Goal: Information Seeking & Learning: Understand process/instructions

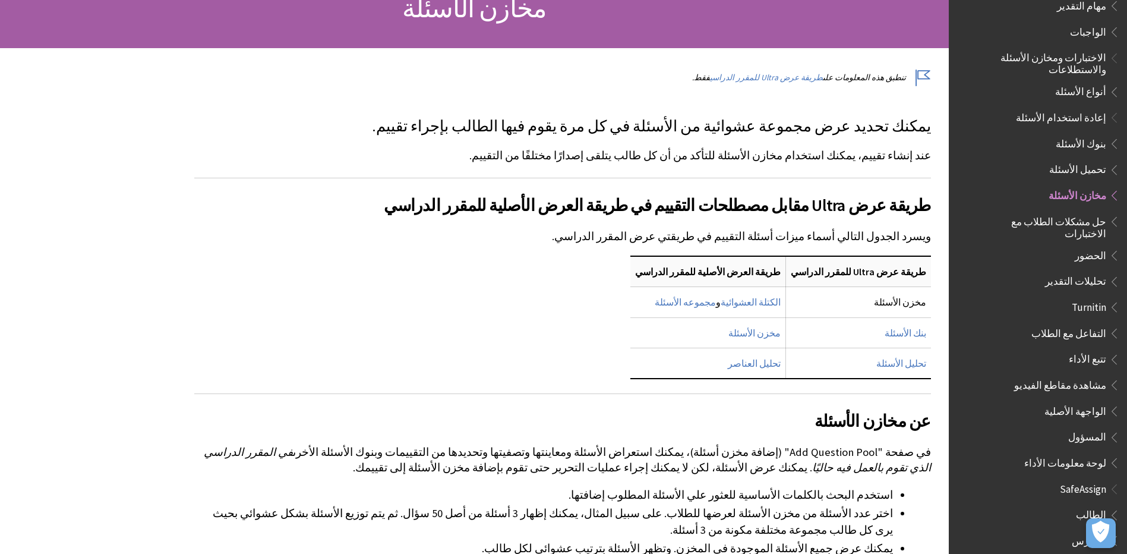
scroll to position [238, 0]
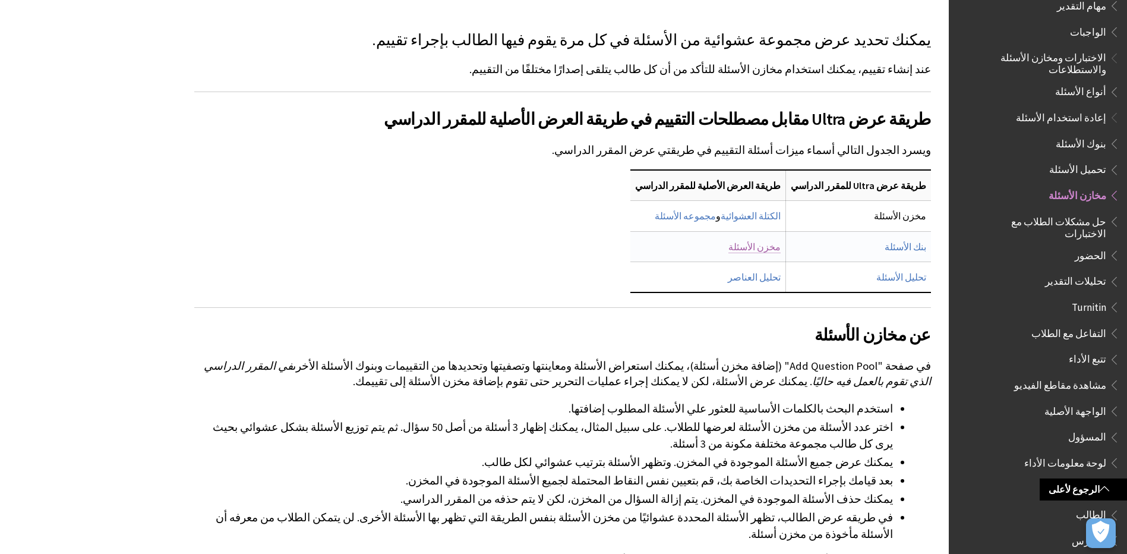
click at [781, 249] on link "مخزن الأسئلة" at bounding box center [755, 247] width 52 height 12
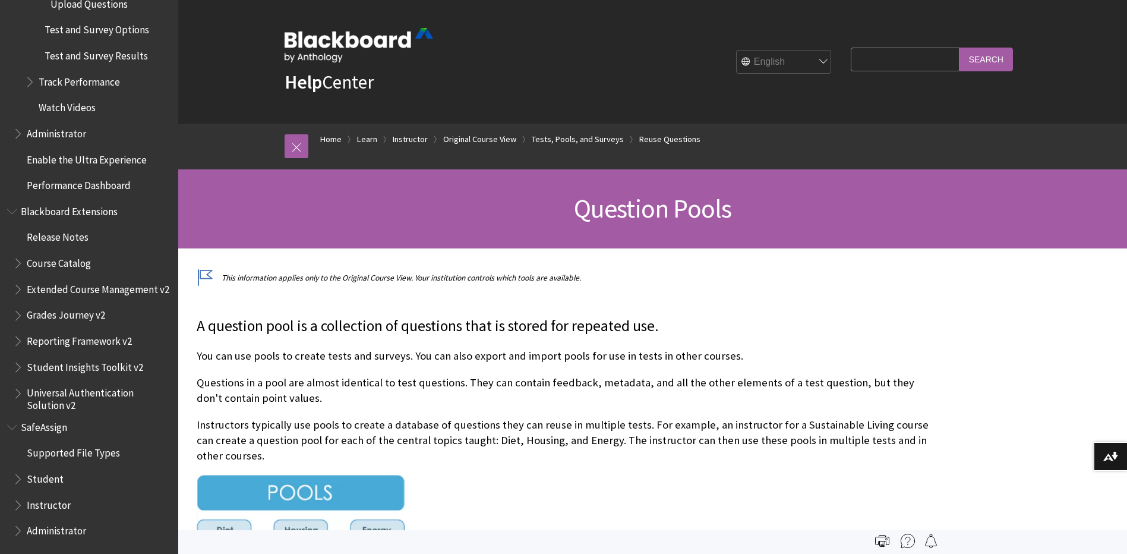
click at [806, 62] on select "English عربية Català Cymraeg Deutsch Español Suomi Français עברית Italiano 日本語 …" at bounding box center [784, 63] width 95 height 24
select select "/ar-sa/Learn/Instructor/Original/Tests_Pools_Surveys/Orig_Reuse_Questions/Quest…"
click at [737, 51] on select "English عربية Català Cymraeg Deutsch Español Suomi Français עברית Italiano 日本語 …" at bounding box center [784, 63] width 95 height 24
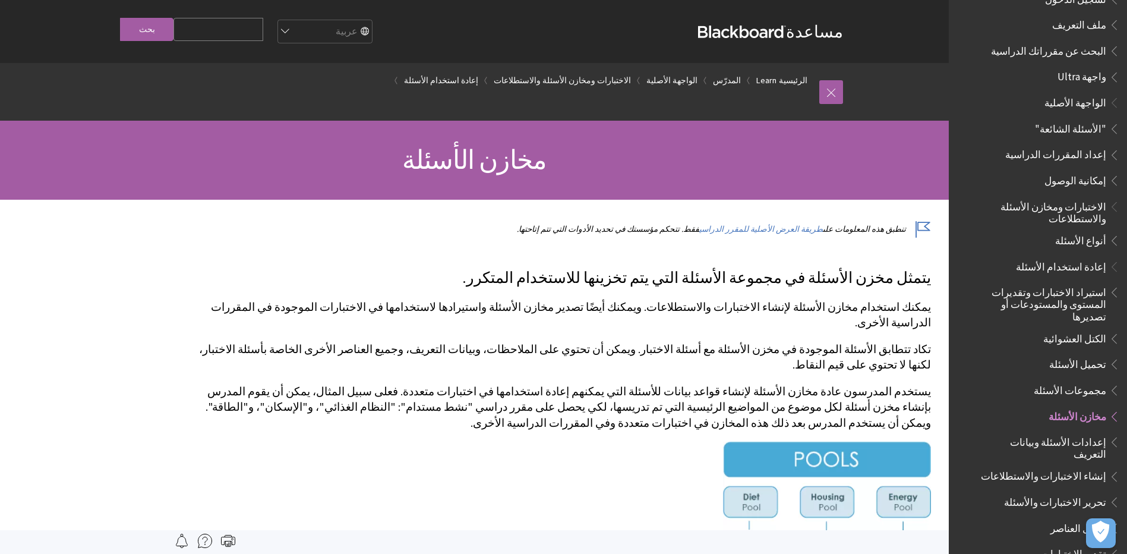
scroll to position [1173, 0]
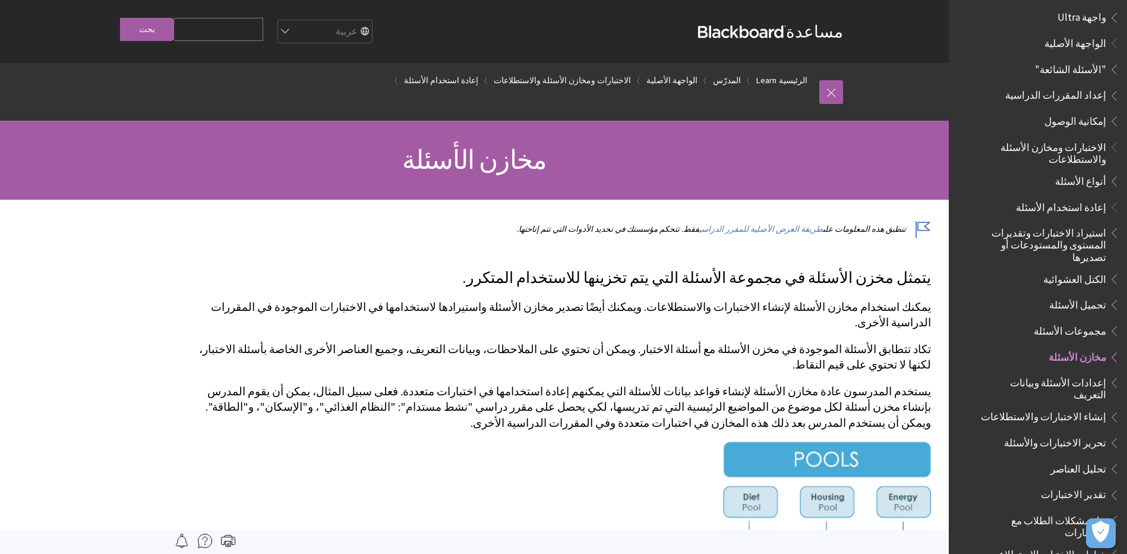
click at [1079, 223] on span "استيراد الاختبارات وتقديرات المستوى والمستودعات أو تصديرها" at bounding box center [1046, 243] width 119 height 40
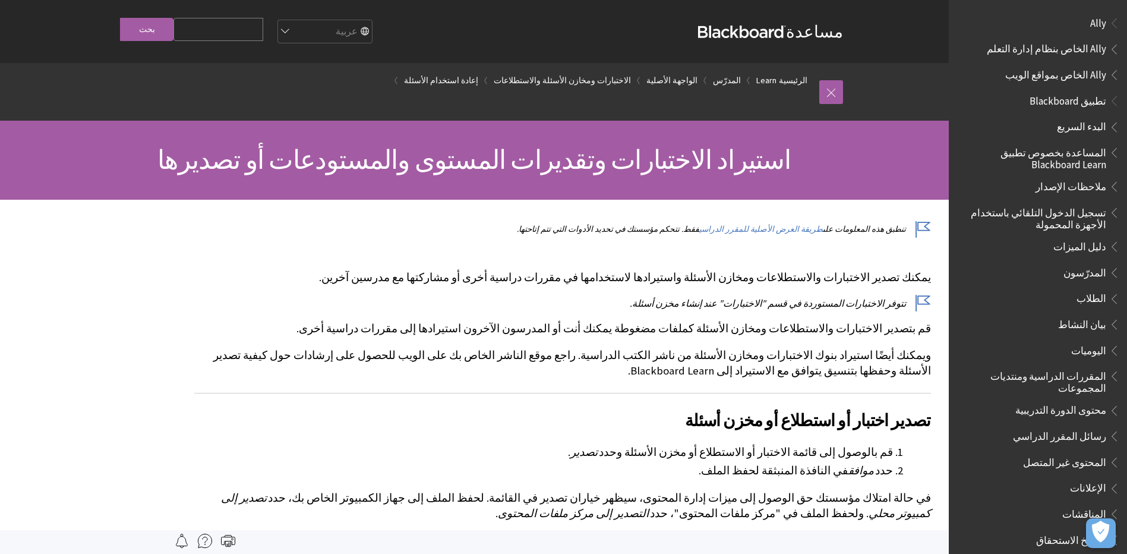
scroll to position [1358, 0]
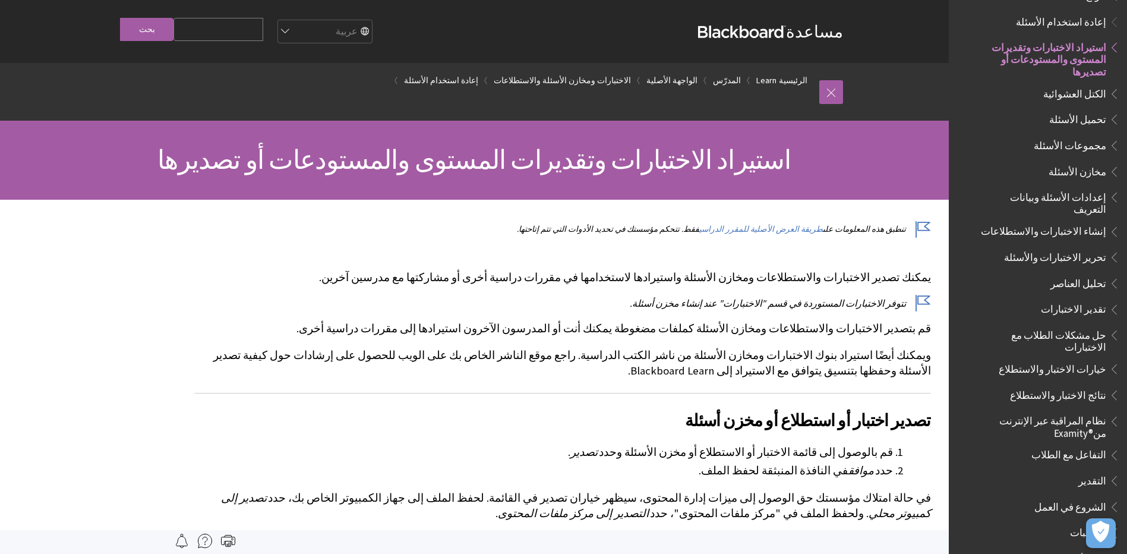
click at [1085, 109] on span "تحميل الأسئلة" at bounding box center [1077, 117] width 57 height 16
click at [1089, 109] on span "تحميل الأسئلة" at bounding box center [1077, 117] width 57 height 16
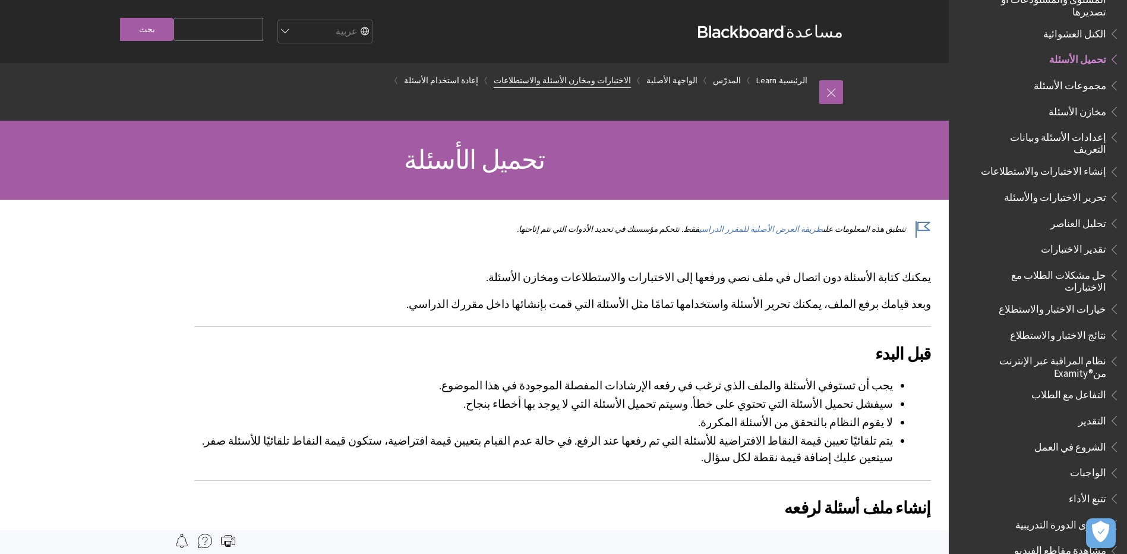
click at [598, 80] on link "الاختبارات ومخازن الأسئلة والاستطلاعات" at bounding box center [562, 80] width 137 height 15
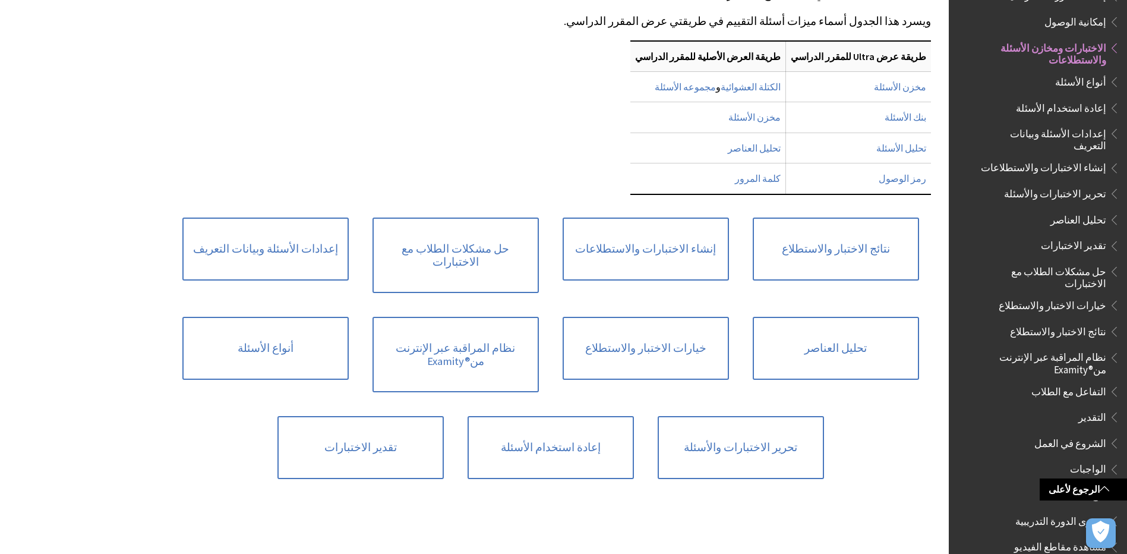
scroll to position [535, 0]
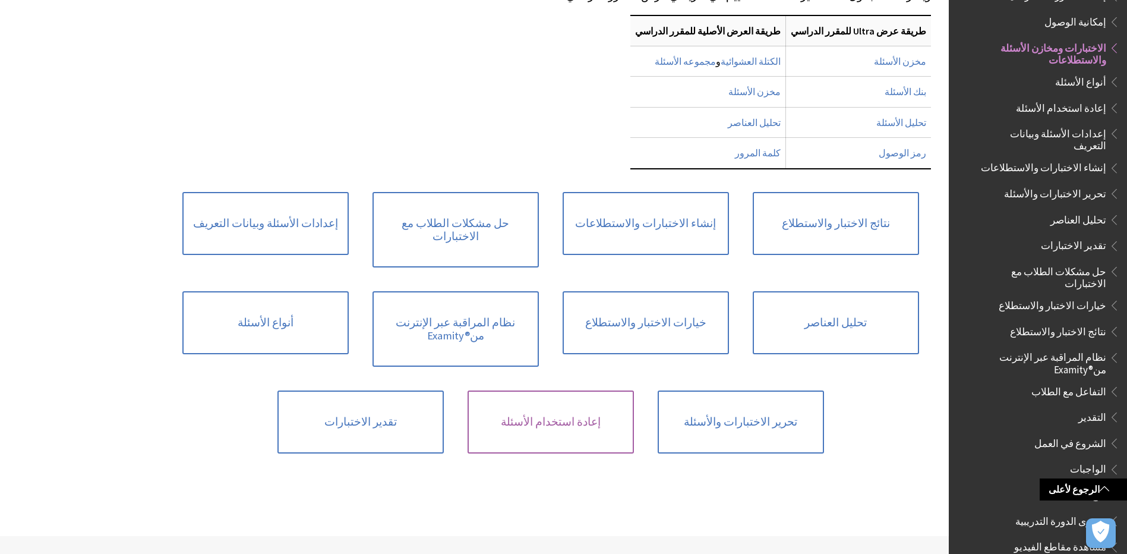
click at [551, 390] on link "إعادة استخدام الأسئلة" at bounding box center [551, 421] width 166 height 63
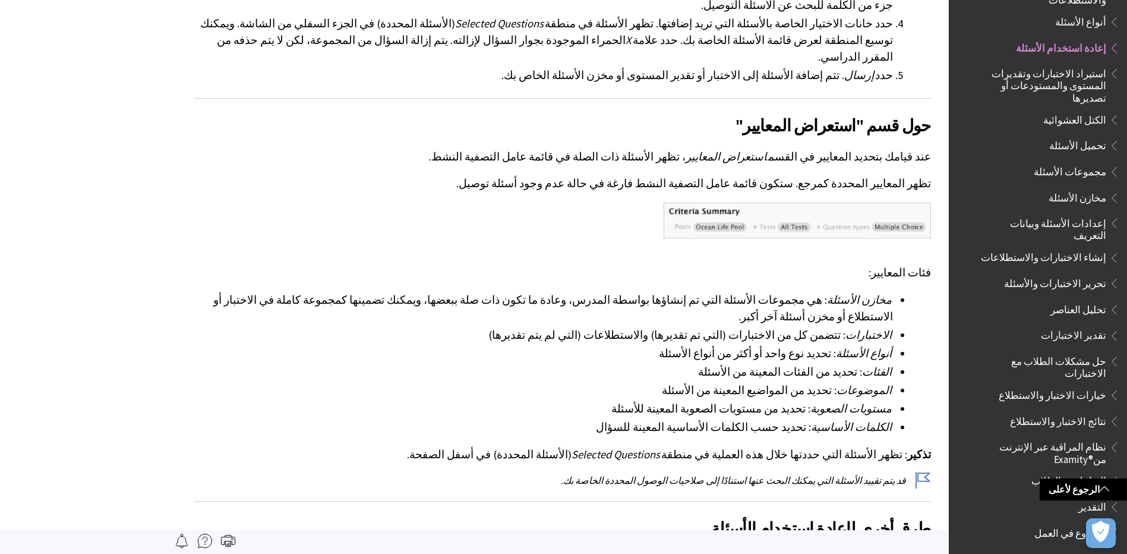
scroll to position [1723, 0]
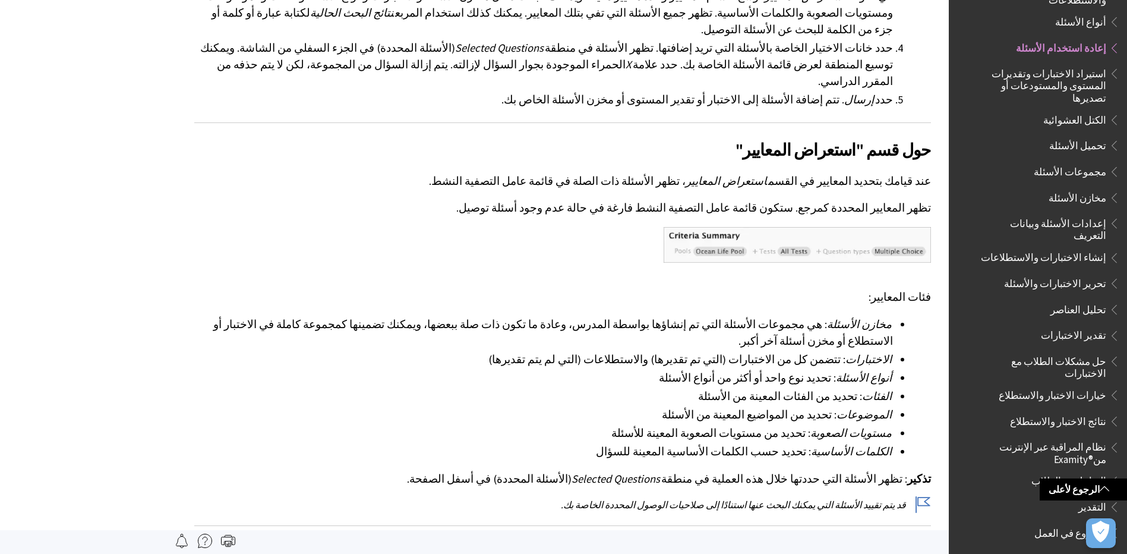
click at [1058, 273] on span "تحرير الاختبارات والأسئلة" at bounding box center [1055, 281] width 102 height 16
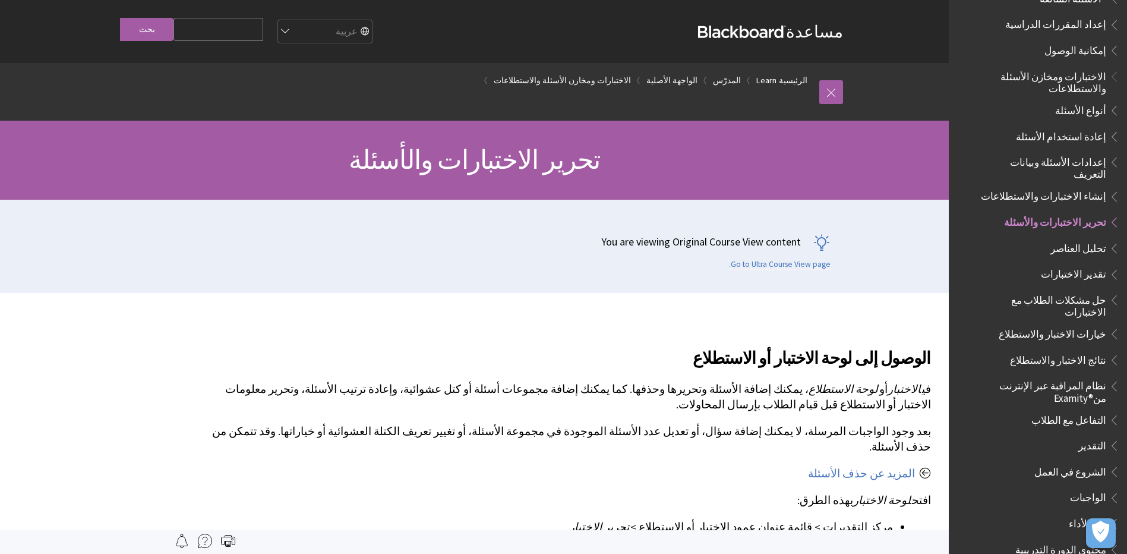
scroll to position [1230, 0]
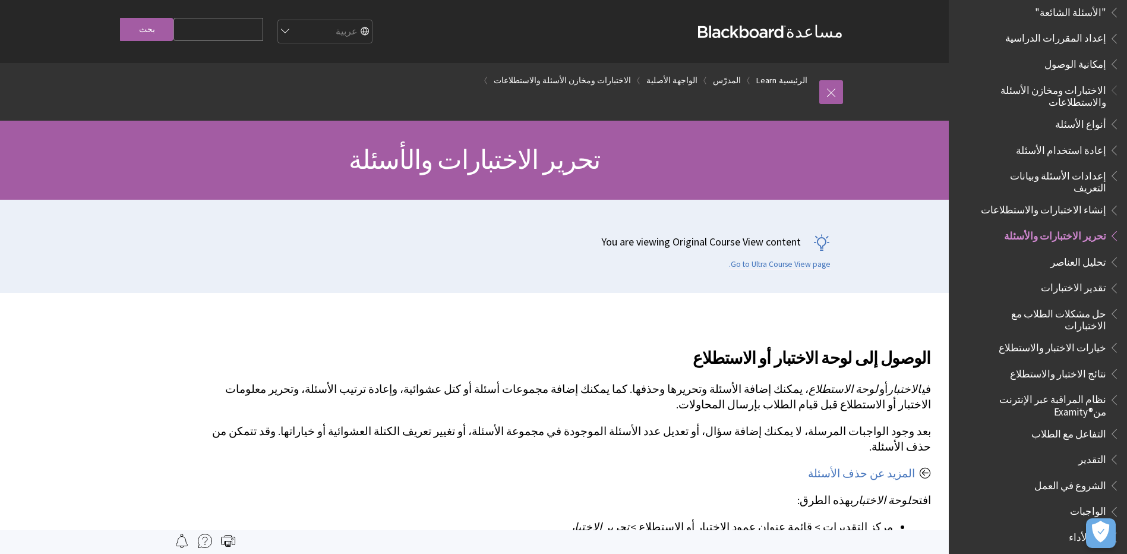
click at [1060, 200] on span "إنشاء الاختبارات والاستطلاعات" at bounding box center [1043, 208] width 125 height 16
